Goal: Navigation & Orientation: Find specific page/section

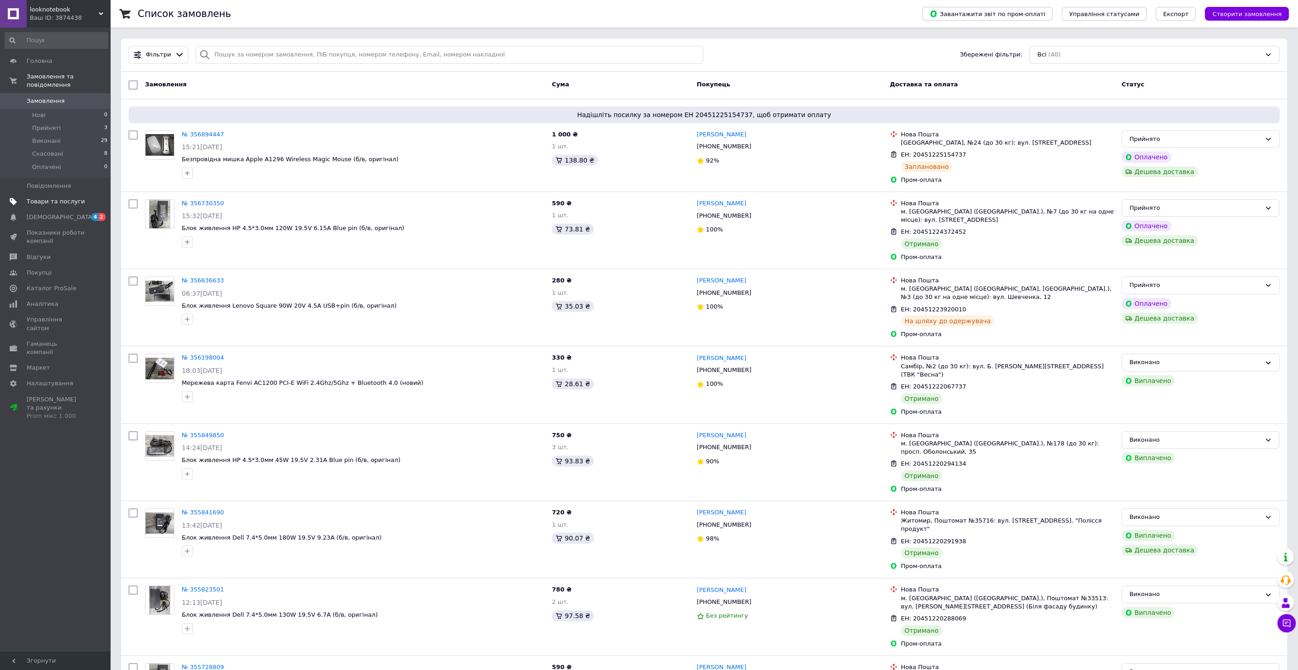
click at [47, 197] on span "Товари та послуги" at bounding box center [56, 201] width 58 height 8
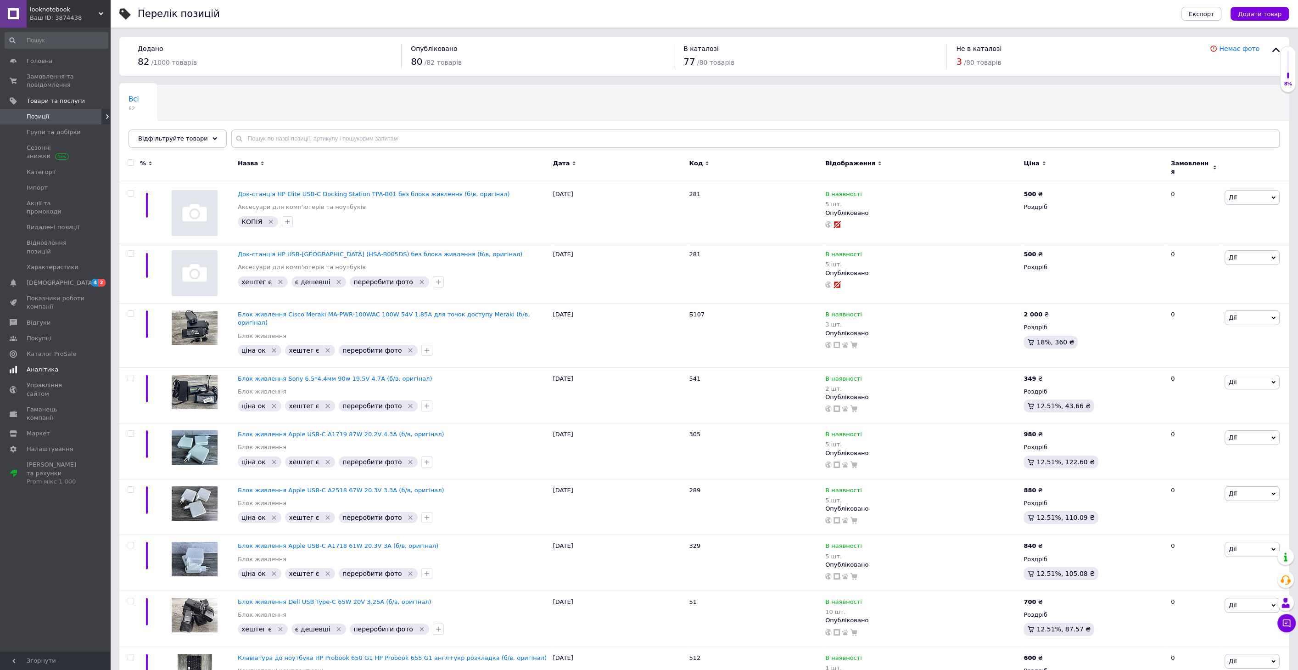
click at [34, 365] on span "Аналітика" at bounding box center [43, 369] width 32 height 8
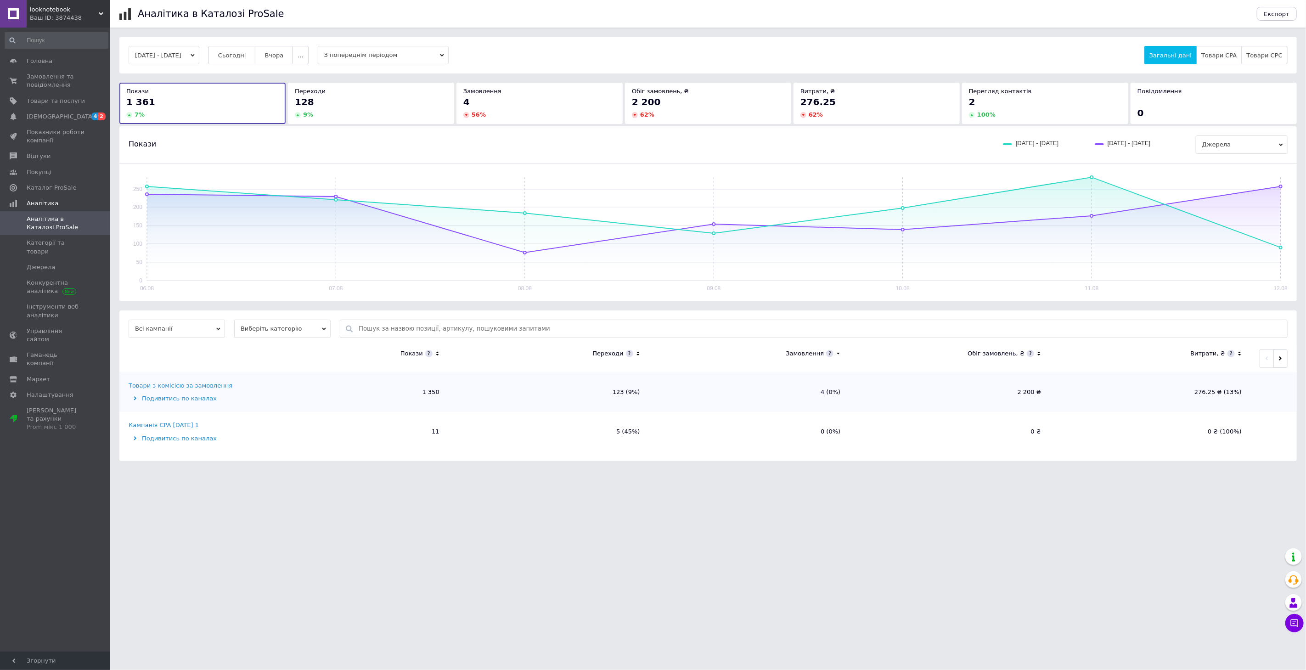
click at [201, 400] on div "Подивитись по каналах" at bounding box center [187, 398] width 117 height 8
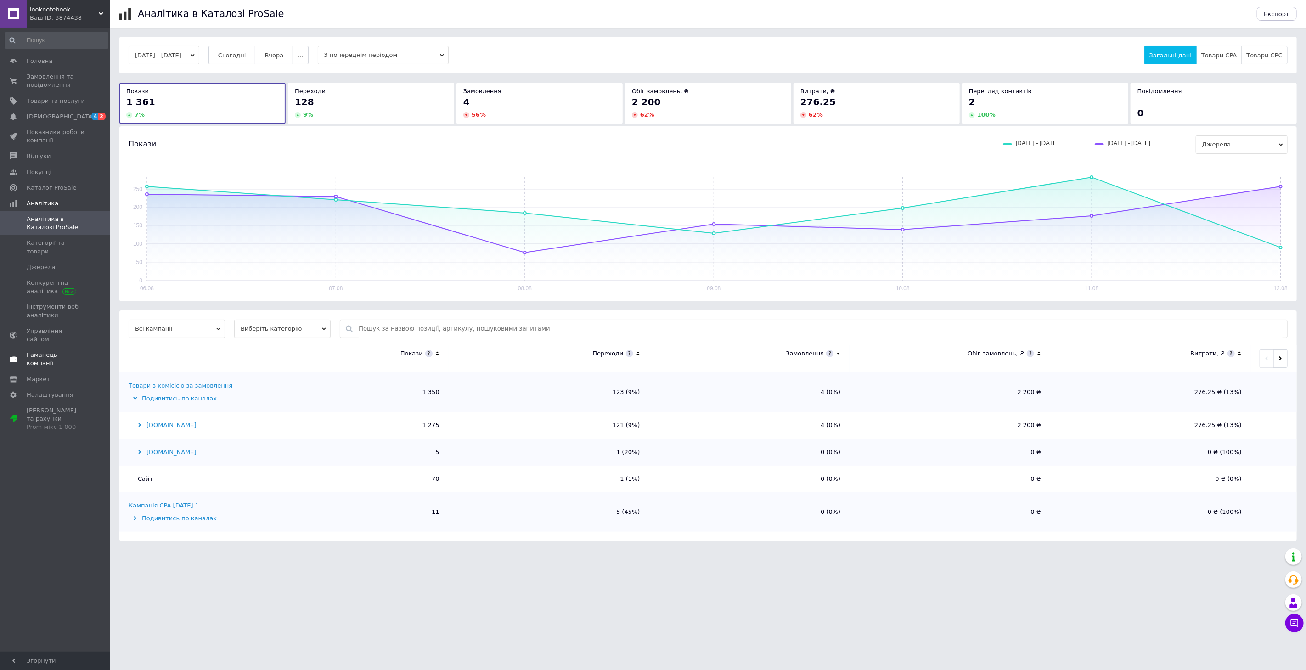
click at [45, 347] on link "Гаманець компанії" at bounding box center [56, 359] width 113 height 24
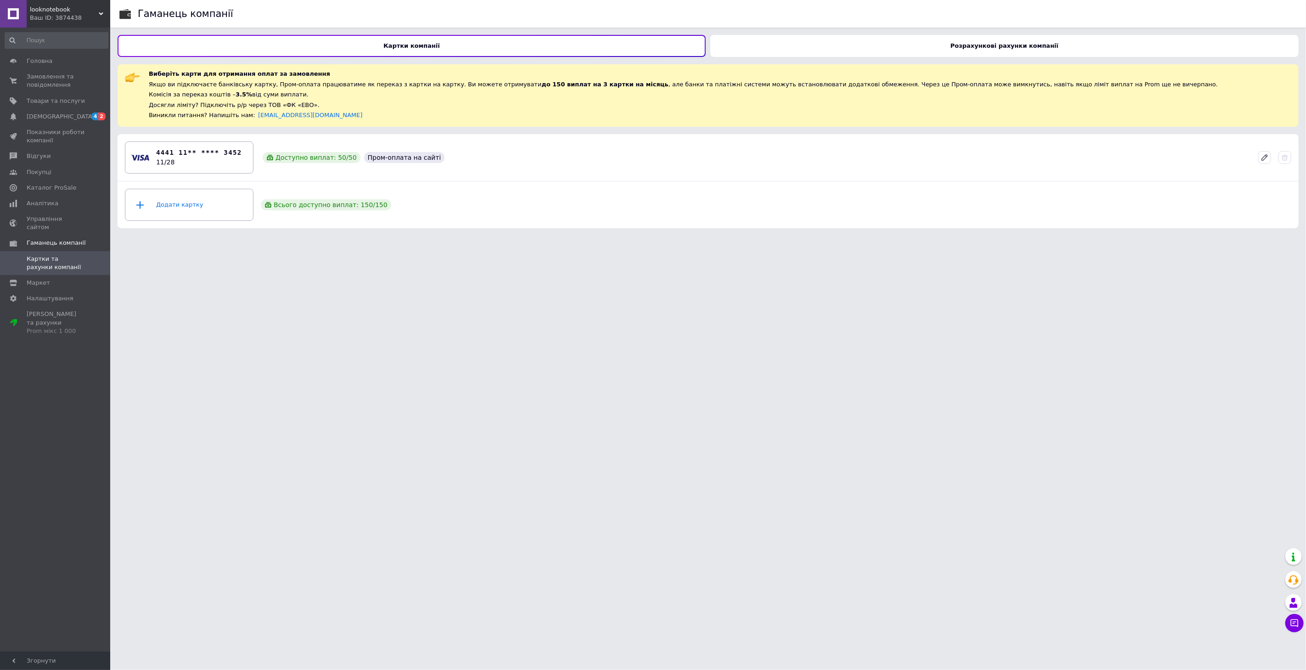
click at [866, 54] on div "Розрахункові рахунки компанії" at bounding box center [1004, 46] width 588 height 22
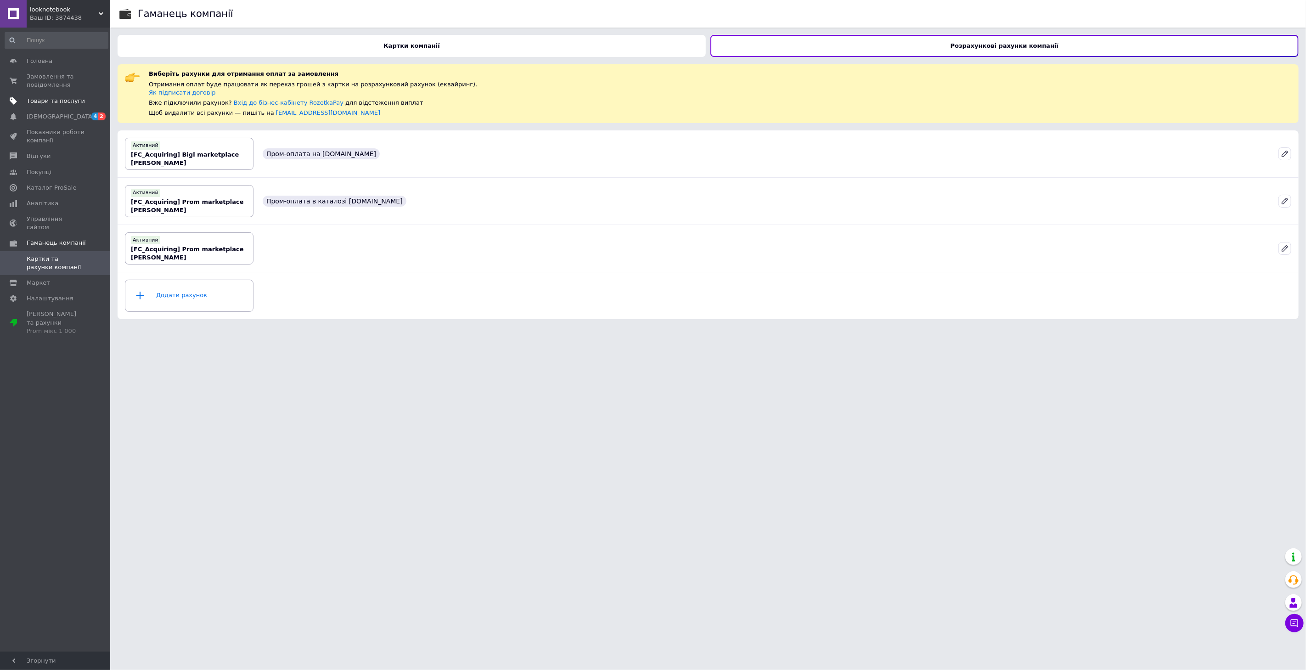
click at [51, 100] on span "Товари та послуги" at bounding box center [56, 101] width 58 height 8
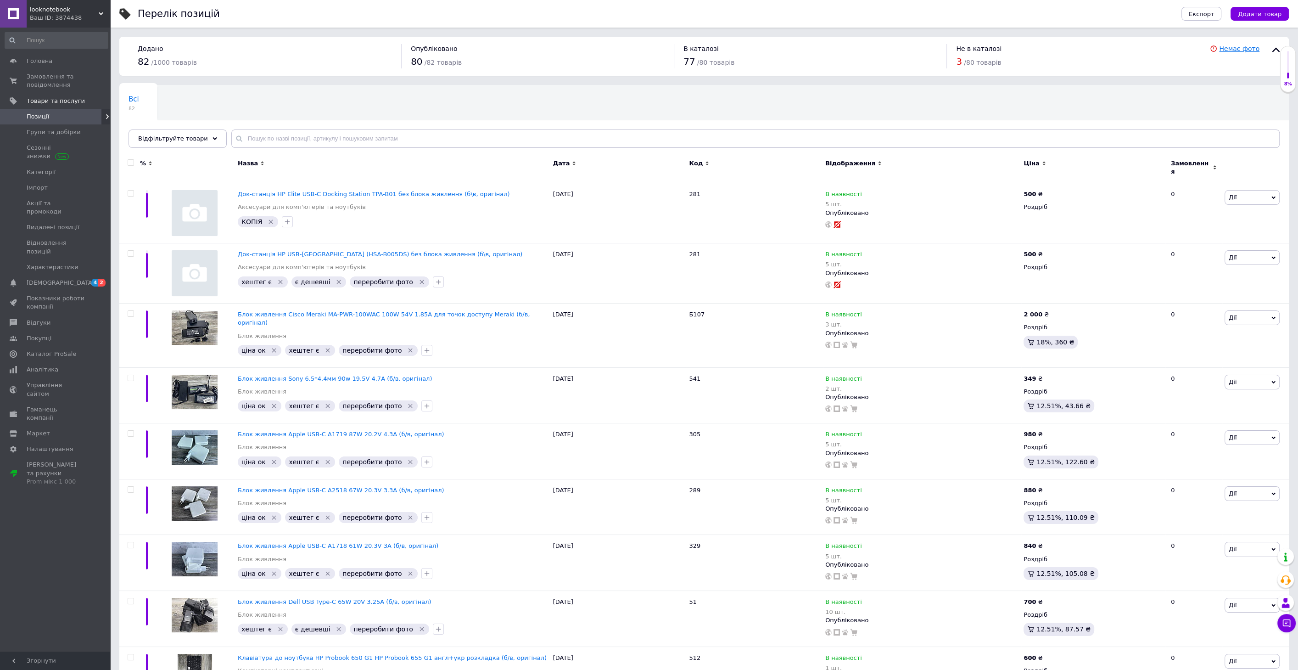
click at [1238, 50] on link "Немає фото" at bounding box center [1239, 48] width 40 height 7
